Goal: Task Accomplishment & Management: Use online tool/utility

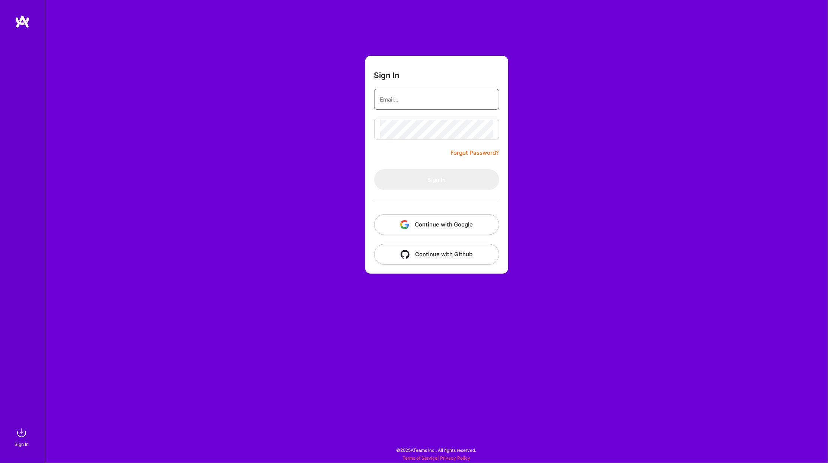
type input "[PERSON_NAME][EMAIL_ADDRESS][PERSON_NAME][DOMAIN_NAME]"
click at [431, 179] on button "Sign In" at bounding box center [436, 179] width 125 height 21
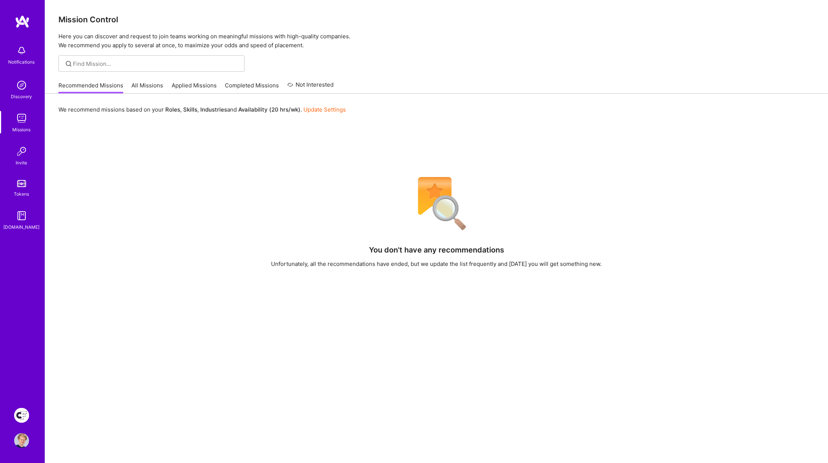
click at [26, 411] on img at bounding box center [21, 415] width 15 height 15
